Goal: Task Accomplishment & Management: Complete application form

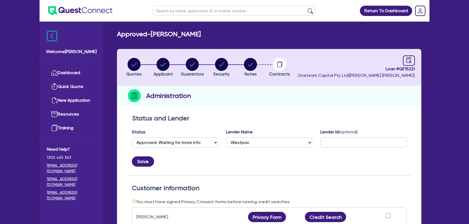
select select "APPROVED_WAITING_FOR_MORE_INFO"
select select "Westpac"
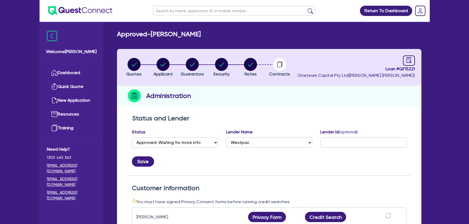
click at [74, 6] on img at bounding box center [80, 10] width 64 height 9
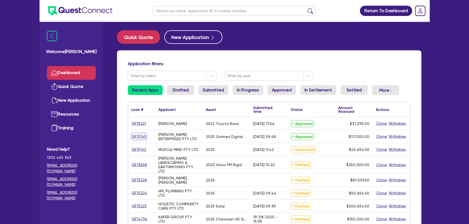
click at [141, 139] on link "QF15145" at bounding box center [138, 137] width 15 height 6
select select "SECONDARY_ASSETS"
select select "PRINTING_AND_PACKAGING_EQUIPMENT"
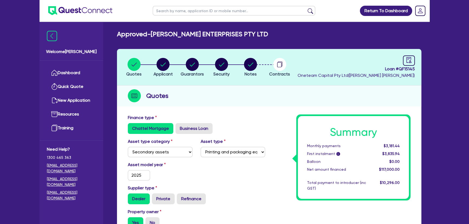
click at [260, 65] on li "Notes" at bounding box center [250, 67] width 29 height 19
click at [285, 65] on circle "button" at bounding box center [279, 64] width 13 height 13
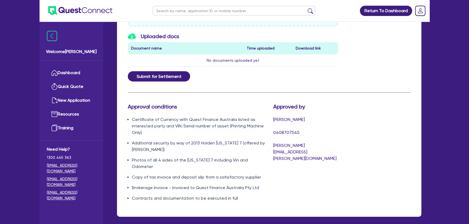
scroll to position [295, 0]
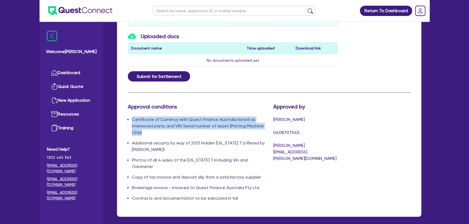
drag, startPoint x: 154, startPoint y: 130, endPoint x: 128, endPoint y: 118, distance: 29.2
click at [132, 118] on li "Certificate of Currency with Quest Finance Australia listed as interested party…" at bounding box center [198, 126] width 133 height 20
copy li "Certificate of Currency with Quest Finance Australia listed as interested party…"
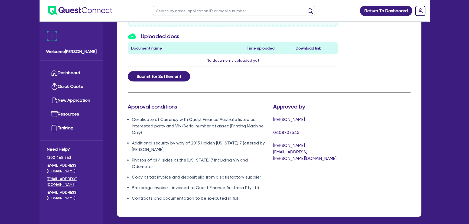
click at [155, 138] on ul "Certificate of Currency with Quest Finance Australia listed as interested party…" at bounding box center [196, 158] width 137 height 85
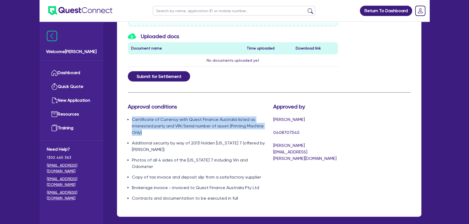
drag, startPoint x: 149, startPoint y: 134, endPoint x: 130, endPoint y: 116, distance: 25.7
click at [130, 116] on ul "Certificate of Currency with Quest Finance Australia listed as interested party…" at bounding box center [196, 158] width 137 height 85
copy li "Certificate of Currency with Quest Finance Australia listed as interested party…"
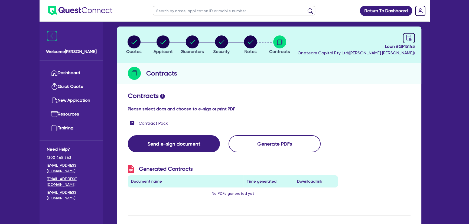
scroll to position [0, 0]
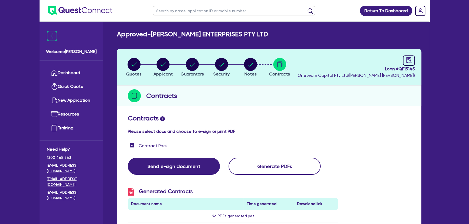
click at [91, 8] on img at bounding box center [80, 10] width 64 height 9
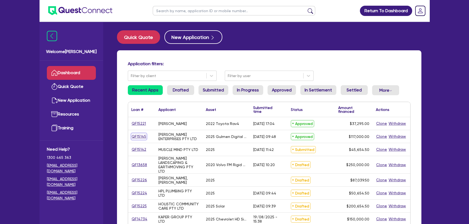
click at [143, 137] on link "QF15145" at bounding box center [138, 137] width 15 height 6
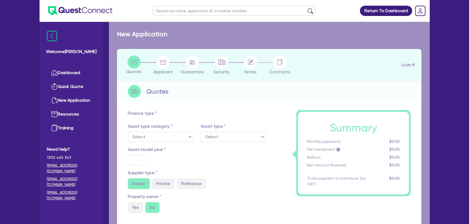
select select "SECONDARY_ASSETS"
type input "2025"
radio input "true"
type input "117,000"
type input "8"
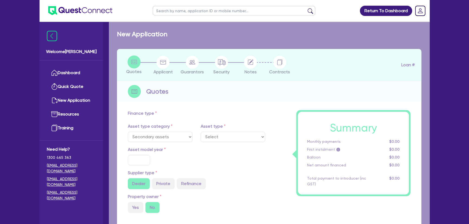
type input "9,360"
type input "17.95"
select select "PRINTING_AND_PACKAGING_EQUIPMENT"
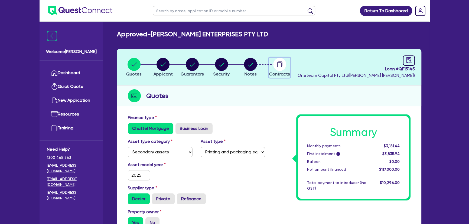
click at [280, 65] on circle "button" at bounding box center [279, 64] width 13 height 13
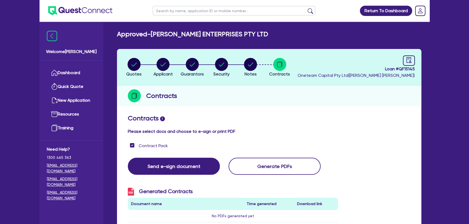
click at [254, 56] on header "Quotes Applicant [GEOGRAPHIC_DATA] Security Notes Contracts Loan # QF15145 Onet…" at bounding box center [269, 67] width 304 height 37
click at [249, 65] on circle "button" at bounding box center [250, 64] width 13 height 13
select select "Quest Finance - Own Book"
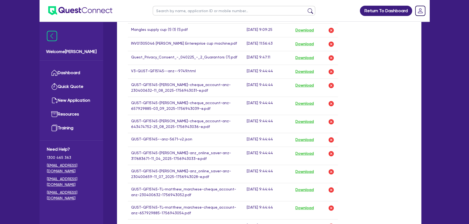
scroll to position [345, 0]
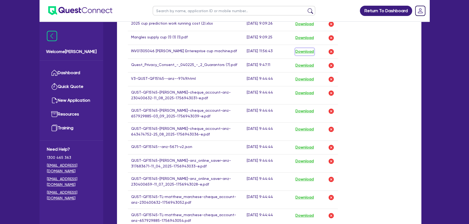
click at [313, 51] on button "Download" at bounding box center [304, 51] width 19 height 7
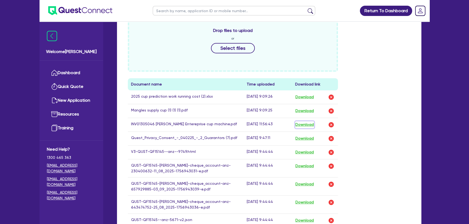
scroll to position [246, 0]
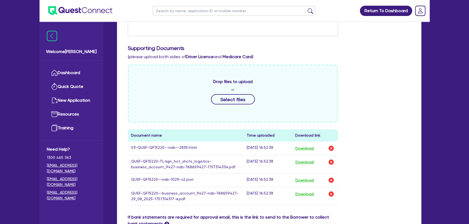
scroll to position [246, 0]
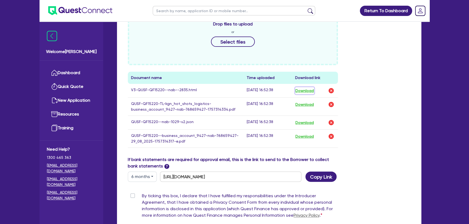
click at [305, 91] on button "Download" at bounding box center [304, 90] width 19 height 7
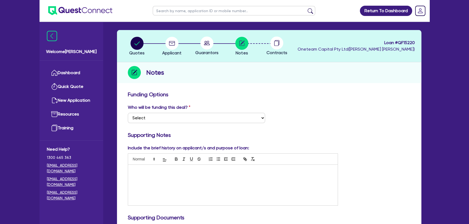
scroll to position [0, 0]
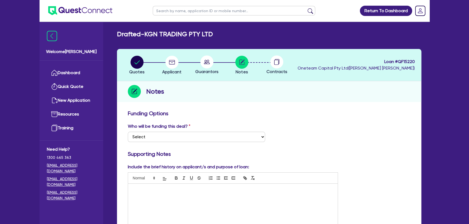
click at [209, 61] on circle at bounding box center [206, 62] width 13 height 13
click at [177, 65] on circle "button" at bounding box center [172, 62] width 13 height 13
select select "COMPANY"
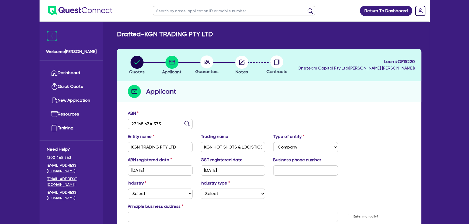
drag, startPoint x: 211, startPoint y: 64, endPoint x: 178, endPoint y: 67, distance: 33.2
click at [211, 63] on circle at bounding box center [206, 62] width 13 height 13
click at [236, 65] on circle "button" at bounding box center [241, 62] width 13 height 13
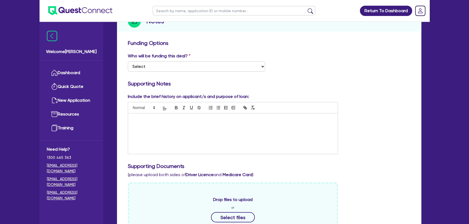
scroll to position [123, 0]
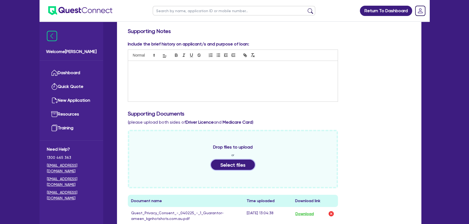
click at [235, 160] on button "Select files" at bounding box center [233, 165] width 44 height 10
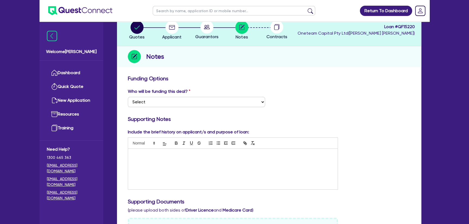
scroll to position [0, 0]
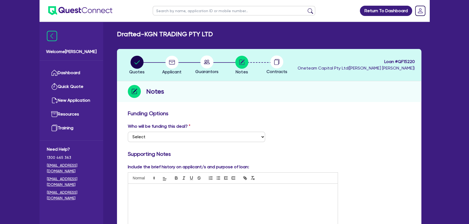
drag, startPoint x: 207, startPoint y: 66, endPoint x: 207, endPoint y: 61, distance: 4.9
click at [207, 61] on icon at bounding box center [206, 62] width 13 height 13
click at [165, 66] on div "button" at bounding box center [171, 62] width 19 height 13
select select "COMPANY"
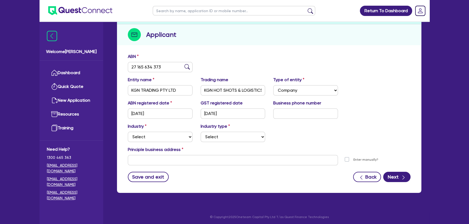
scroll to position [59, 0]
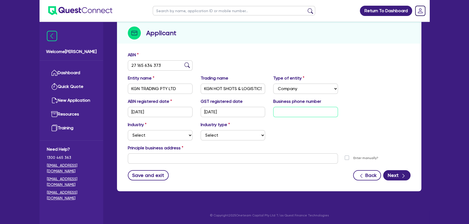
click at [282, 114] on input "text" at bounding box center [305, 112] width 65 height 10
click at [310, 115] on input "text" at bounding box center [305, 112] width 65 height 10
paste input "44 9072 786"
click at [275, 110] on input "44 9072 786" at bounding box center [305, 112] width 65 height 10
type input "04 4907 2786"
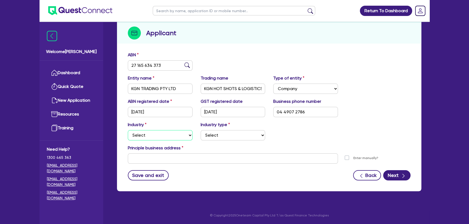
click at [163, 134] on select "Select Accomodation & Food Services Administrative & Support Services Agricultu…" at bounding box center [160, 135] width 65 height 10
click at [154, 134] on select "Select Accomodation & Food Services Administrative & Support Services Agricultu…" at bounding box center [160, 135] width 65 height 10
click at [128, 130] on select "Select Accomodation & Food Services Administrative & Support Services Agricultu…" at bounding box center [160, 135] width 65 height 10
click at [161, 132] on select "Select Accomodation & Food Services Administrative & Support Services Agricultu…" at bounding box center [160, 135] width 65 height 10
select select "TRANSPORT_WAREHOUSING"
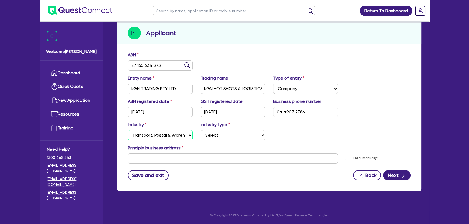
click at [128, 130] on select "Select Accomodation & Food Services Administrative & Support Services Agricultu…" at bounding box center [160, 135] width 65 height 10
click at [227, 134] on select "Select Taxi & Luxury Car Services Passengers & Freight Transport Services Posta…" at bounding box center [233, 135] width 65 height 10
select select "PASSENGERS_FREIGHT_TRANSPORT"
click at [201, 130] on select "Select Taxi & Luxury Car Services Passengers & Freight Transport Services Posta…" at bounding box center [233, 135] width 65 height 10
click at [176, 165] on form "ABN 27 165 634 373 Entity name KGN TRADING PTY LTD Trading name KGN HOT SHOTS &…" at bounding box center [269, 116] width 283 height 129
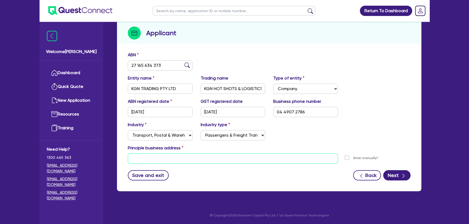
click at [170, 158] on input "text" at bounding box center [233, 159] width 210 height 10
click at [187, 162] on input "text" at bounding box center [233, 159] width 210 height 10
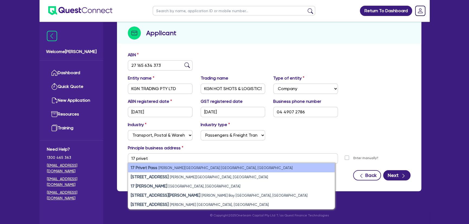
click at [183, 168] on small "Bennett Springs WA, Australia" at bounding box center [225, 168] width 134 height 4
type input "17 Privet Pass Bennett Springs WA 6063"
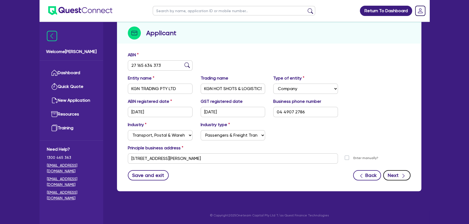
click at [402, 174] on icon "button" at bounding box center [403, 175] width 5 height 5
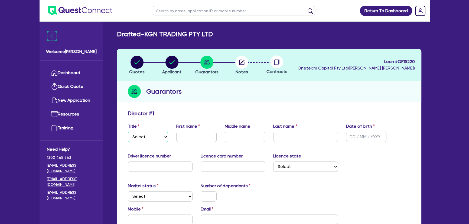
click at [161, 139] on select "Select Mr Mrs Ms Miss Dr" at bounding box center [148, 137] width 40 height 10
select select "MR"
click at [128, 132] on select "Select Mr Mrs Ms Miss Dr" at bounding box center [148, 137] width 40 height 10
click at [192, 142] on div "Title Select Mr Mrs Ms Miss Dr First name Middle name Last name Date of birth" at bounding box center [269, 134] width 291 height 23
click at [193, 139] on input "text" at bounding box center [196, 137] width 40 height 10
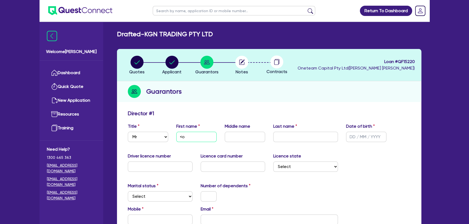
type input "<"
type input "Mohamed"
click at [252, 138] on input "text" at bounding box center [245, 137] width 40 height 10
type input "Ameen"
click at [274, 138] on input "text" at bounding box center [305, 137] width 65 height 10
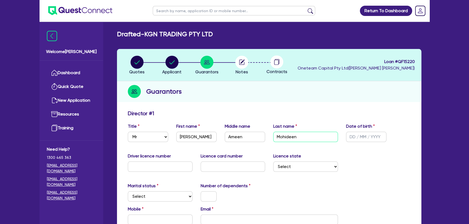
type input "Mohideen"
click at [354, 140] on input "text" at bounding box center [366, 137] width 40 height 10
type input "1 / /"
type input "01/03/1983"
click at [172, 161] on div "Driver licence number" at bounding box center [160, 162] width 73 height 19
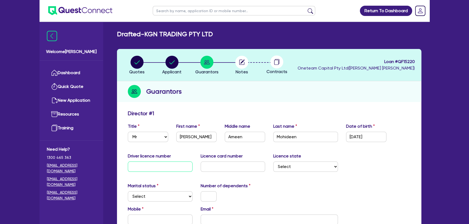
click at [172, 162] on input "text" at bounding box center [160, 167] width 65 height 10
type input "4549399"
click at [218, 165] on input "text" at bounding box center [233, 167] width 65 height 10
click at [211, 165] on input "text" at bounding box center [233, 167] width 65 height 10
type input "H037492204"
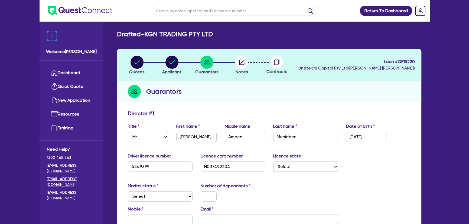
click at [270, 164] on div "Licence state Select NSW VIC QLD TAS ACT SA NT WA" at bounding box center [305, 162] width 73 height 19
click at [313, 168] on select "Select NSW VIC QLD TAS ACT SA NT WA" at bounding box center [305, 167] width 65 height 10
click at [305, 162] on select "Select NSW VIC QLD TAS ACT SA NT WA" at bounding box center [305, 167] width 65 height 10
select select "WA"
click at [273, 162] on select "Select NSW VIC QLD TAS ACT SA NT WA" at bounding box center [305, 167] width 65 height 10
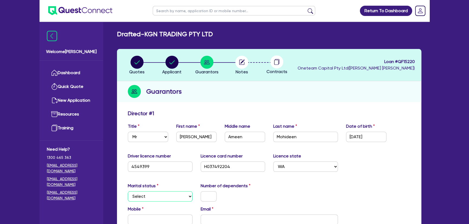
click at [167, 198] on select "Select Single Married De Facto / Partner" at bounding box center [160, 197] width 65 height 10
select select "MARRIED"
click at [128, 192] on select "Select Single Married De Facto / Partner" at bounding box center [160, 197] width 65 height 10
click at [210, 197] on input "text" at bounding box center [209, 197] width 16 height 10
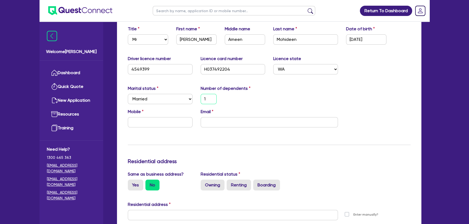
scroll to position [98, 0]
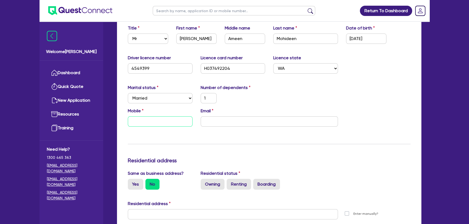
click at [152, 122] on input "text" at bounding box center [160, 121] width 65 height 10
click at [160, 124] on input "text" at bounding box center [160, 121] width 65 height 10
type input "1"
type input "0"
paste input "449 072 786"
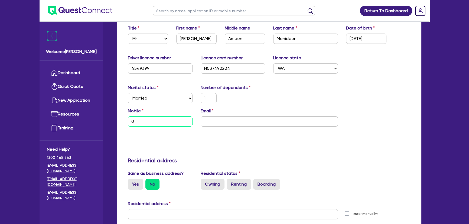
type input "1"
type input "0449 072 786"
drag, startPoint x: 227, startPoint y: 125, endPoint x: 221, endPoint y: 124, distance: 6.1
click at [225, 125] on input "email" at bounding box center [269, 121] width 137 height 10
drag, startPoint x: 255, startPoint y: 111, endPoint x: 254, endPoint y: 115, distance: 3.9
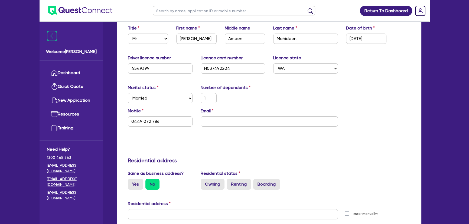
click at [255, 111] on div "Email" at bounding box center [269, 117] width 145 height 19
click at [254, 115] on div "Email" at bounding box center [269, 117] width 145 height 19
click at [251, 119] on input "email" at bounding box center [269, 121] width 137 height 10
paste input "ameen@kgnhotshots.com.au"
type input "1"
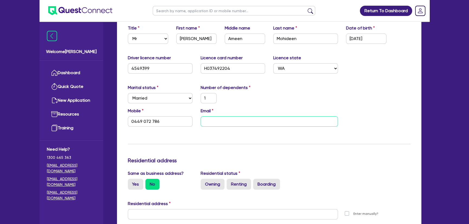
type input "0449 072 786"
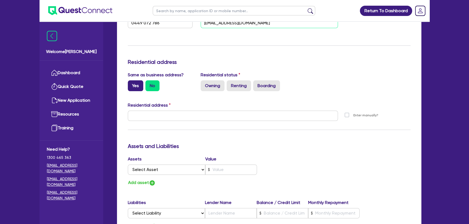
type input "ameen@kgnhotshots.com.au"
click at [136, 81] on label "Yes" at bounding box center [135, 85] width 15 height 11
click at [131, 81] on input "Yes" at bounding box center [130, 82] width 4 height 4
radio input "true"
type input "1"
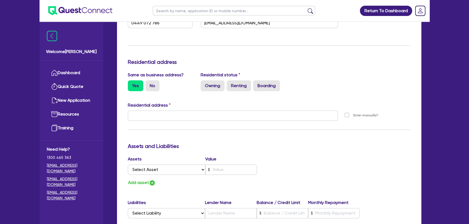
type input "0449 072 786"
type input "17 Privet Pass Bennett Springs WA 6063"
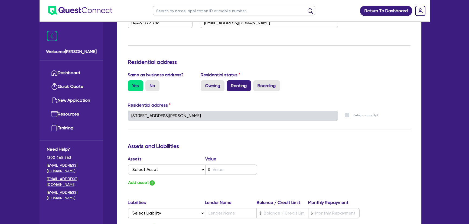
click at [239, 85] on label "Renting" at bounding box center [239, 85] width 24 height 11
click at [230, 84] on input "Renting" at bounding box center [229, 82] width 4 height 4
radio input "true"
type input "1"
type input "0449 072 786"
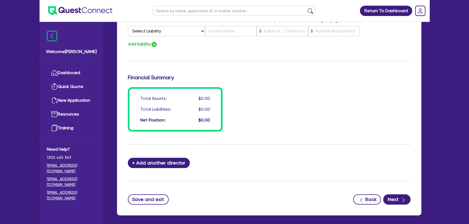
scroll to position [378, 0]
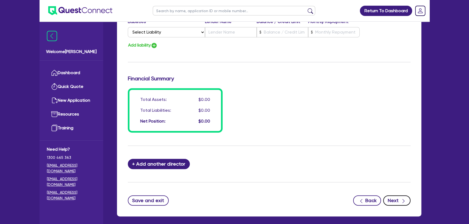
click at [398, 204] on button "Next" at bounding box center [396, 201] width 27 height 10
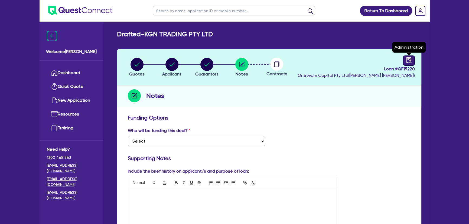
click at [413, 56] on link at bounding box center [409, 61] width 12 height 10
select select "DRAFTED_NEW"
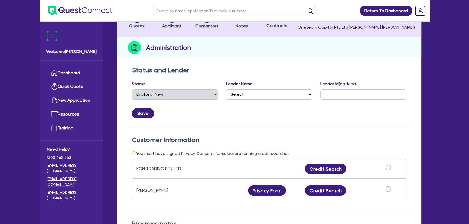
scroll to position [49, 0]
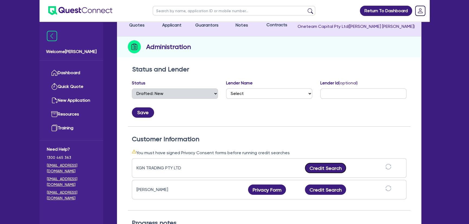
click at [326, 173] on button "Credit Search" at bounding box center [325, 168] width 41 height 10
click at [329, 193] on button "Credit Search" at bounding box center [325, 190] width 41 height 10
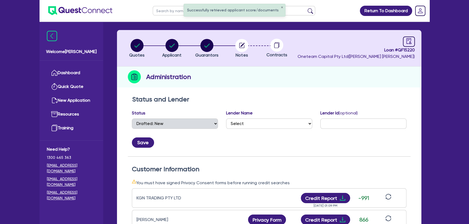
scroll to position [0, 0]
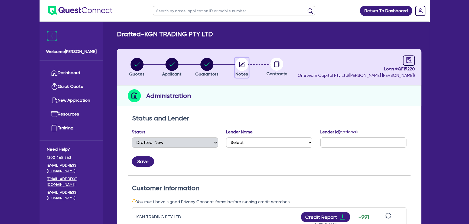
click at [246, 65] on circle "button" at bounding box center [241, 64] width 13 height 13
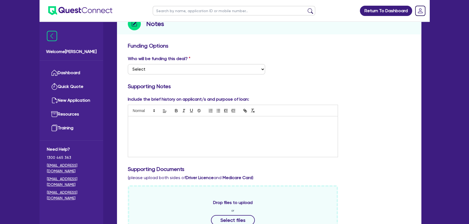
scroll to position [24, 0]
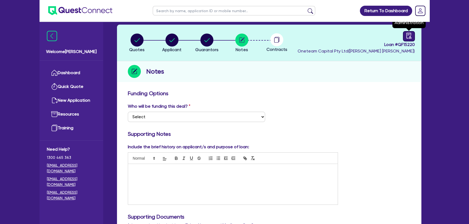
click at [407, 36] on icon "audit" at bounding box center [409, 36] width 6 height 6
select select "DRAFTED_NEW"
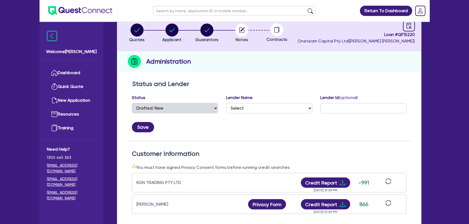
scroll to position [74, 0]
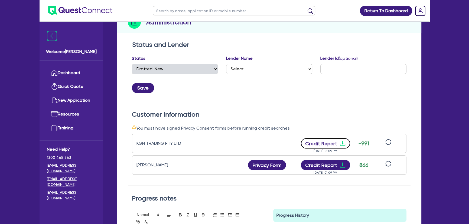
click at [344, 144] on icon "download" at bounding box center [342, 143] width 7 height 7
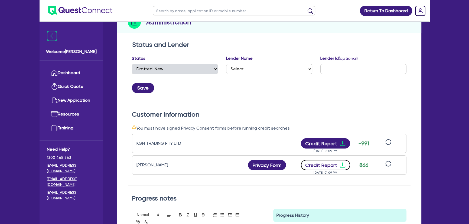
click at [342, 164] on icon "download" at bounding box center [342, 165] width 7 height 7
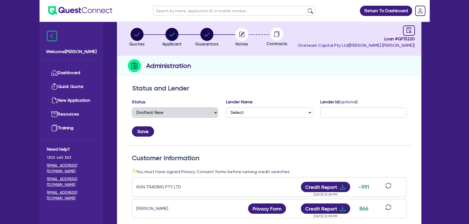
scroll to position [0, 0]
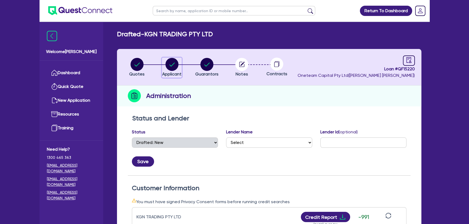
click at [175, 66] on circle "button" at bounding box center [172, 64] width 13 height 13
select select "COMPANY"
select select "TRANSPORT_WAREHOUSING"
select select "PASSENGERS_FREIGHT_TRANSPORT"
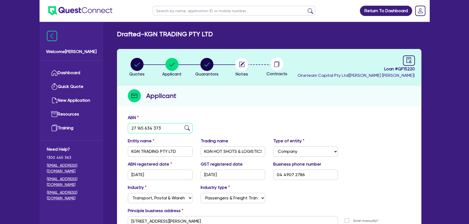
drag, startPoint x: 165, startPoint y: 131, endPoint x: 131, endPoint y: 129, distance: 34.5
click at [131, 129] on input "27 165 634 373" at bounding box center [160, 128] width 65 height 10
click at [403, 60] on div "Loan # QF15220 Oneteam Capital Pty Ltd ( Joel Harding )" at bounding box center [356, 67] width 117 height 23
click at [405, 60] on link at bounding box center [409, 61] width 12 height 10
select select "DRAFTED_NEW"
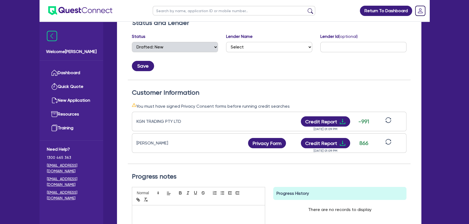
scroll to position [98, 0]
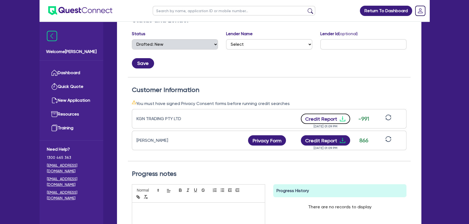
click at [342, 119] on icon "download" at bounding box center [342, 119] width 7 height 7
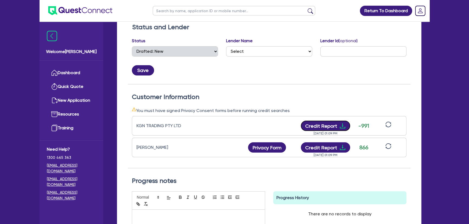
scroll to position [0, 0]
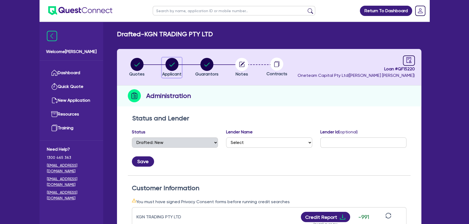
click at [168, 67] on circle "button" at bounding box center [172, 64] width 13 height 13
select select "COMPANY"
select select "TRANSPORT_WAREHOUSING"
select select "PASSENGERS_FREIGHT_TRANSPORT"
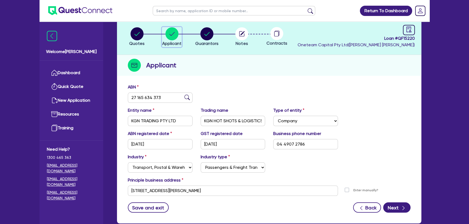
scroll to position [14, 0]
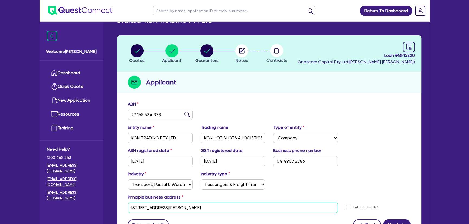
drag, startPoint x: 219, startPoint y: 207, endPoint x: 100, endPoint y: 202, distance: 119.3
click at [100, 202] on div "Welcome Joel Dashboard Quick Quote New Application Ref Company Ref Salesperson …" at bounding box center [235, 129] width 390 height 287
paste input "UNIT 1, 5 KILN STREET MALAGA WA, 6090"
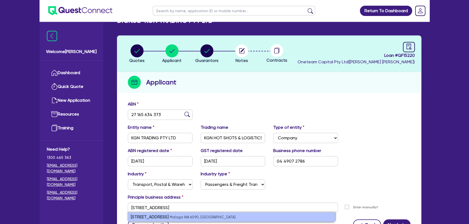
click at [173, 220] on li "unit 1/5 Kiln Street Malaga WA 6090, Australia" at bounding box center [231, 217] width 207 height 9
type input "unit 1 5 Kiln St Malaga WA 6090"
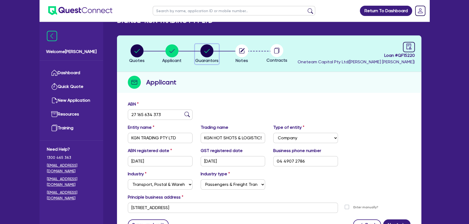
click at [202, 50] on circle "button" at bounding box center [206, 50] width 13 height 13
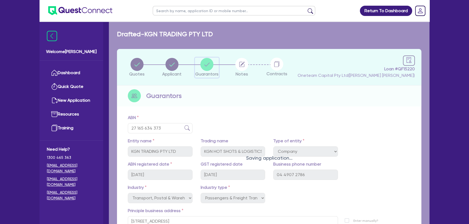
select select "MR"
select select "WA"
select select "MARRIED"
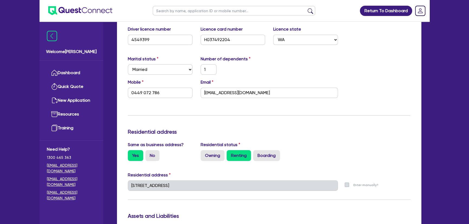
scroll to position [172, 0]
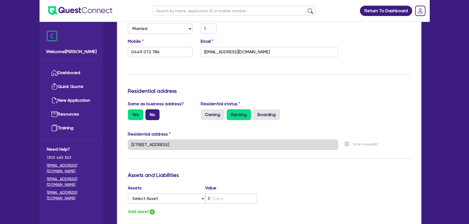
drag, startPoint x: 149, startPoint y: 113, endPoint x: 150, endPoint y: 119, distance: 5.8
click at [149, 113] on label "No" at bounding box center [152, 114] width 14 height 11
click at [149, 113] on input "No" at bounding box center [147, 111] width 4 height 4
radio input "true"
type input "1"
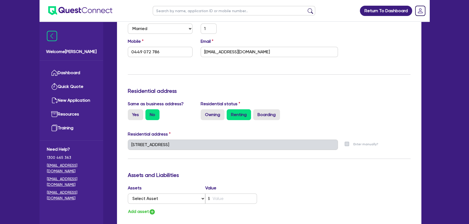
type input "0449 072 786"
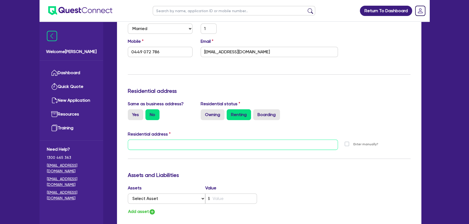
click at [192, 147] on input "text" at bounding box center [233, 145] width 210 height 10
click at [155, 145] on input "text" at bounding box center [233, 145] width 210 height 10
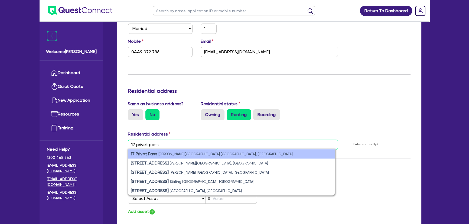
type input "17 privet pass"
click at [161, 157] on li "17 Privet Pass Bennett Springs WA, Australia" at bounding box center [231, 154] width 207 height 9
type input "1"
type input "0449 072 786"
type input "17 Privet Pass Bennett Springs WA 6063"
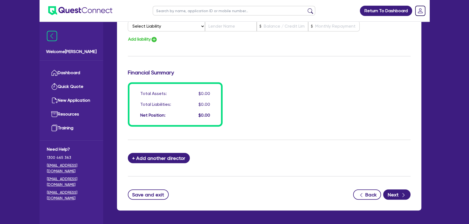
scroll to position [394, 0]
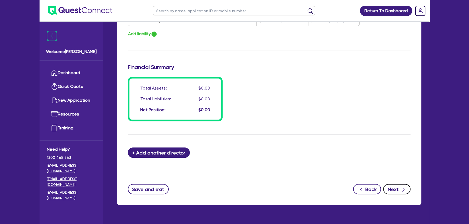
click at [405, 190] on icon "button" at bounding box center [403, 189] width 5 height 5
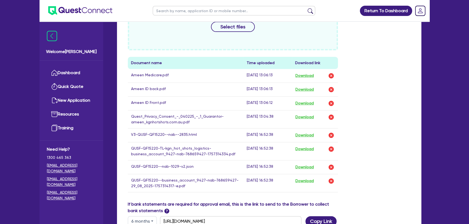
scroll to position [320, 0]
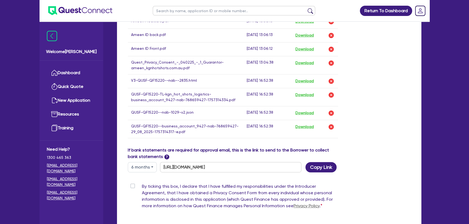
drag, startPoint x: 314, startPoint y: 76, endPoint x: 309, endPoint y: 79, distance: 5.9
click at [311, 78] on td "Download" at bounding box center [315, 81] width 46 height 14
click at [309, 79] on button "Download" at bounding box center [304, 81] width 19 height 7
